Goal: Use online tool/utility: Utilize a website feature to perform a specific function

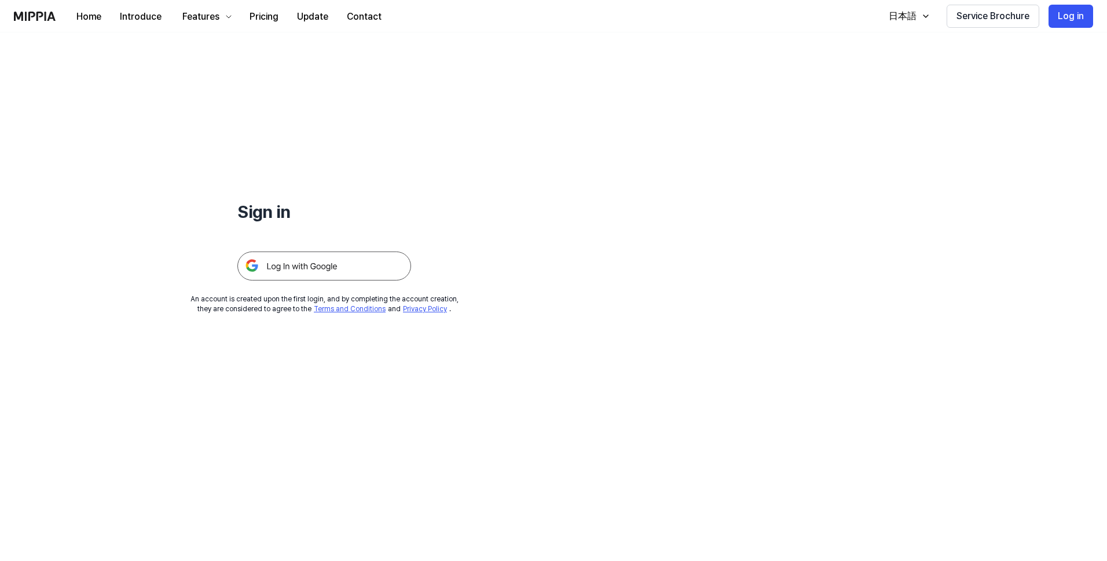
click at [336, 267] on img at bounding box center [324, 265] width 174 height 29
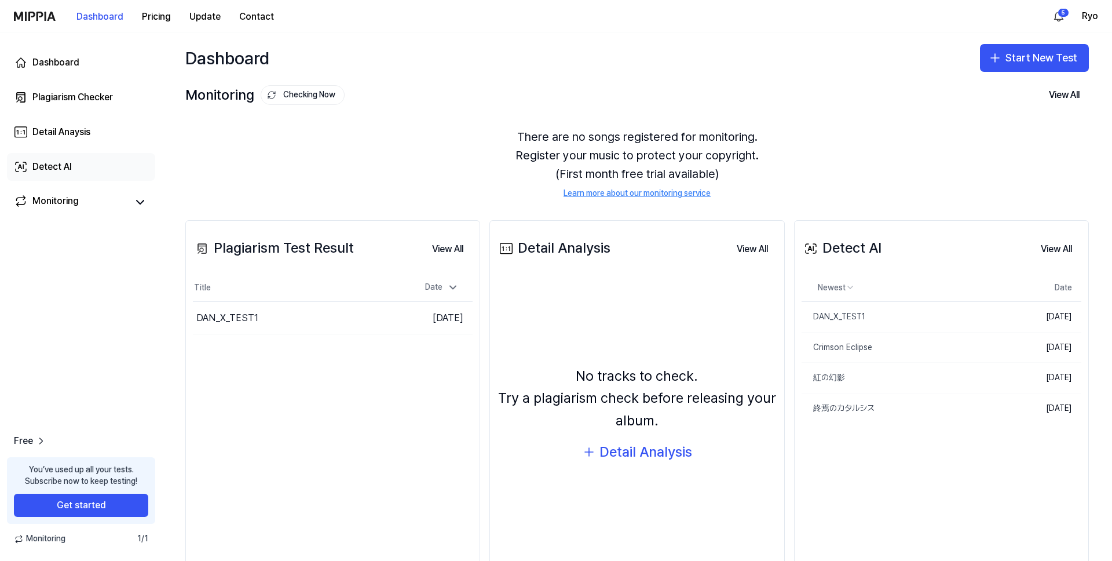
click at [61, 168] on div "Detect AI" at bounding box center [51, 167] width 39 height 14
